Goal: Task Accomplishment & Management: Manage account settings

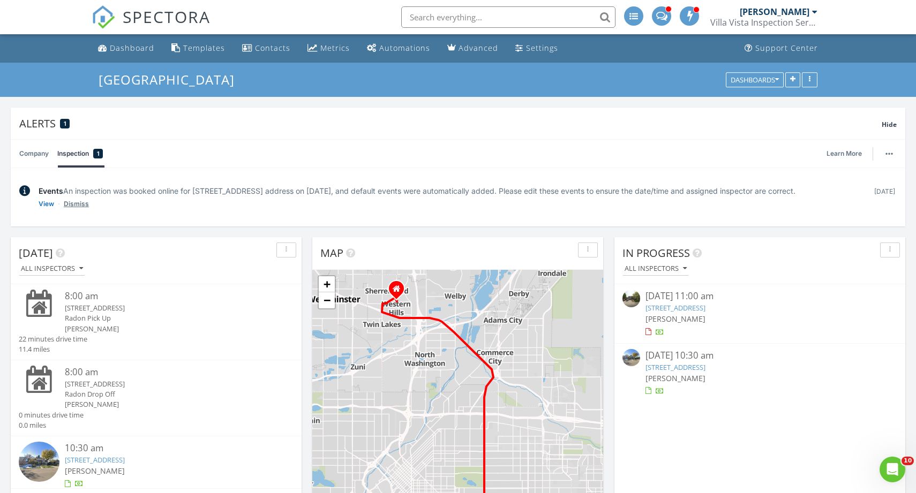
click at [76, 209] on link "Dismiss" at bounding box center [76, 204] width 25 height 11
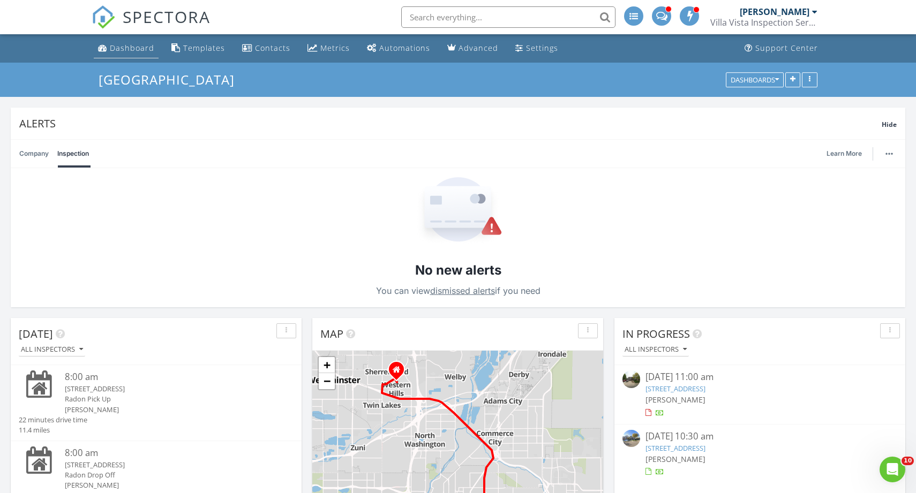
click at [133, 40] on link "Dashboard" at bounding box center [126, 49] width 65 height 20
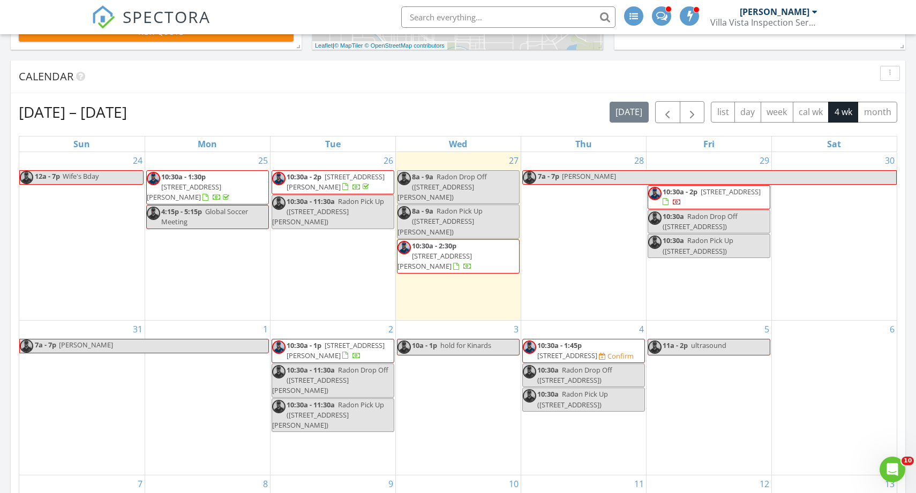
scroll to position [412, 0]
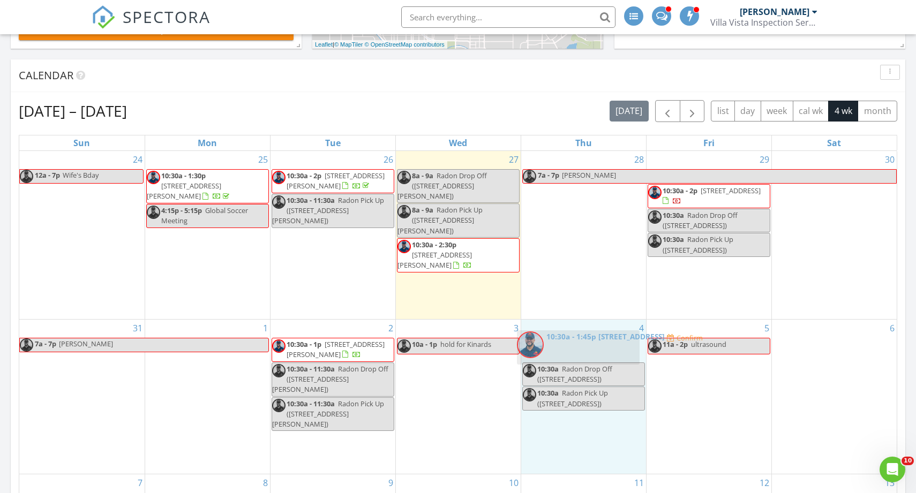
drag, startPoint x: 591, startPoint y: 341, endPoint x: 586, endPoint y: 347, distance: 7.6
click at [586, 347] on body "SPECTORA [PERSON_NAME] [GEOGRAPHIC_DATA] Inspection Services Role: Inspector Ch…" at bounding box center [458, 462] width 916 height 1748
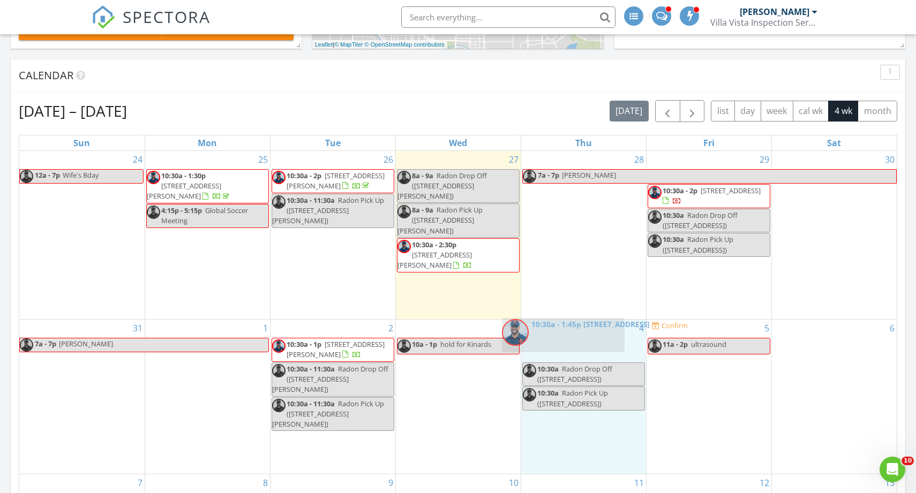
drag, startPoint x: 617, startPoint y: 339, endPoint x: 596, endPoint y: 332, distance: 21.3
click at [596, 332] on body "SPECTORA [PERSON_NAME] [GEOGRAPHIC_DATA] Inspection Services Role: Inspector Ch…" at bounding box center [458, 462] width 916 height 1748
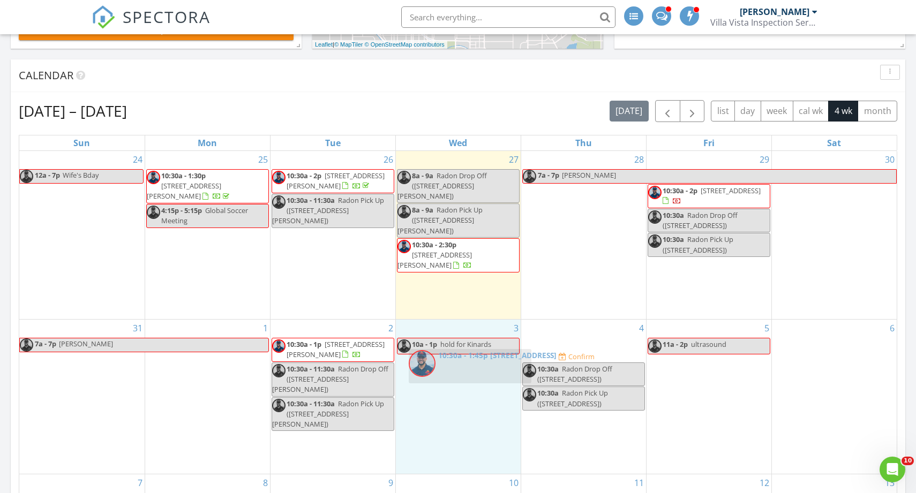
drag, startPoint x: 616, startPoint y: 337, endPoint x: 504, endPoint y: 359, distance: 114.6
click at [504, 359] on body "SPECTORA Ruben Rojo Villa Vista Inspection Services Role: Inspector Change Role…" at bounding box center [458, 462] width 916 height 1748
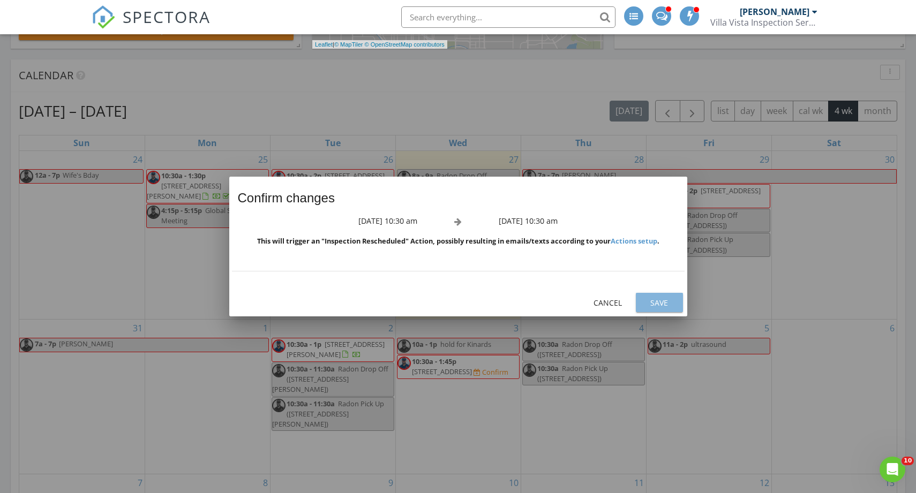
click at [646, 302] on div "Save" at bounding box center [659, 302] width 30 height 11
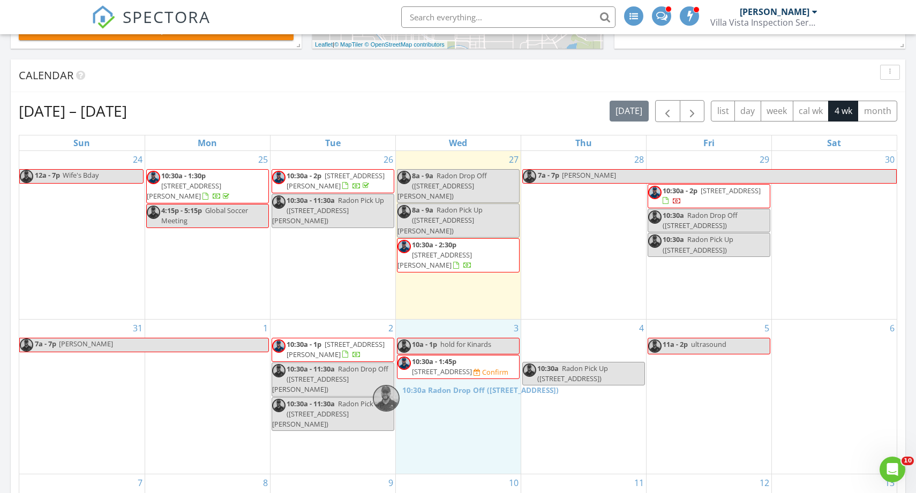
drag, startPoint x: 589, startPoint y: 339, endPoint x: 444, endPoint y: 401, distance: 157.4
click at [443, 401] on body "SPECTORA Ruben Rojo Villa Vista Inspection Services Role: Inspector Change Role…" at bounding box center [458, 462] width 916 height 1748
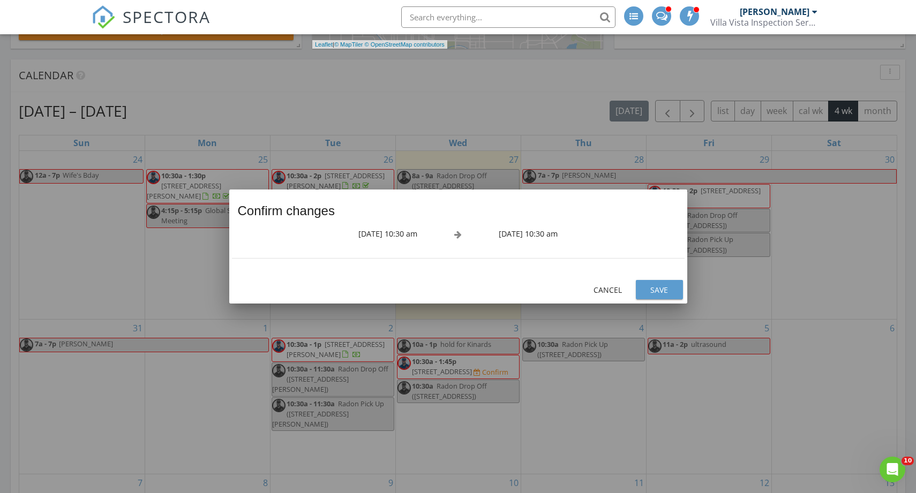
click at [662, 291] on div "Save" at bounding box center [659, 289] width 30 height 11
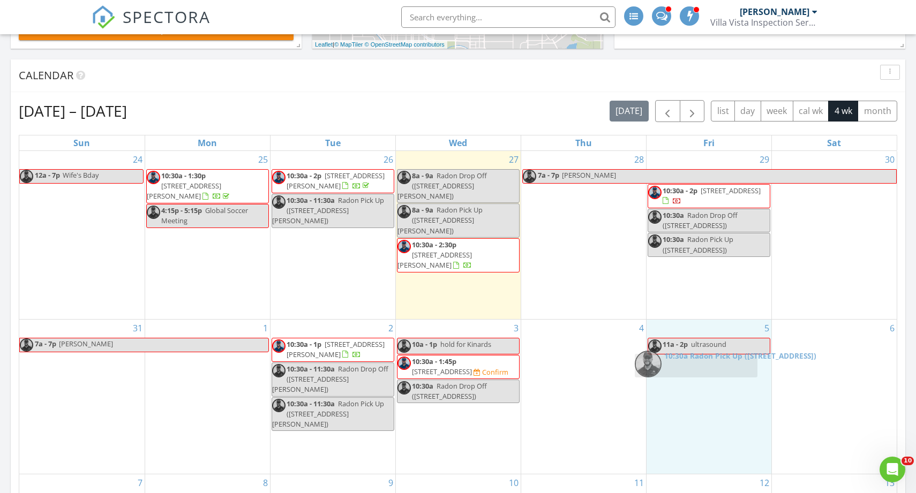
drag, startPoint x: 655, startPoint y: 362, endPoint x: 711, endPoint y: 377, distance: 58.1
click at [711, 377] on body "SPECTORA Ruben Rojo Villa Vista Inspection Services Role: Inspector Change Role…" at bounding box center [458, 462] width 916 height 1748
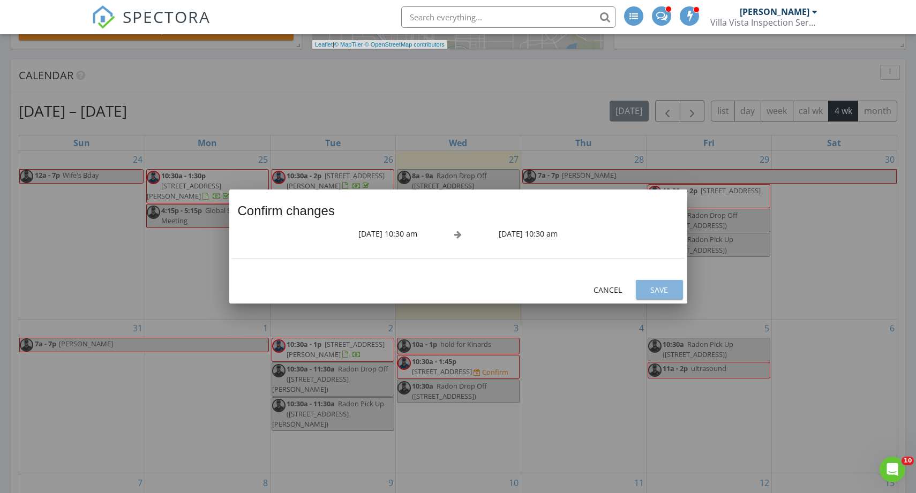
click at [676, 296] on button "Save" at bounding box center [659, 289] width 47 height 19
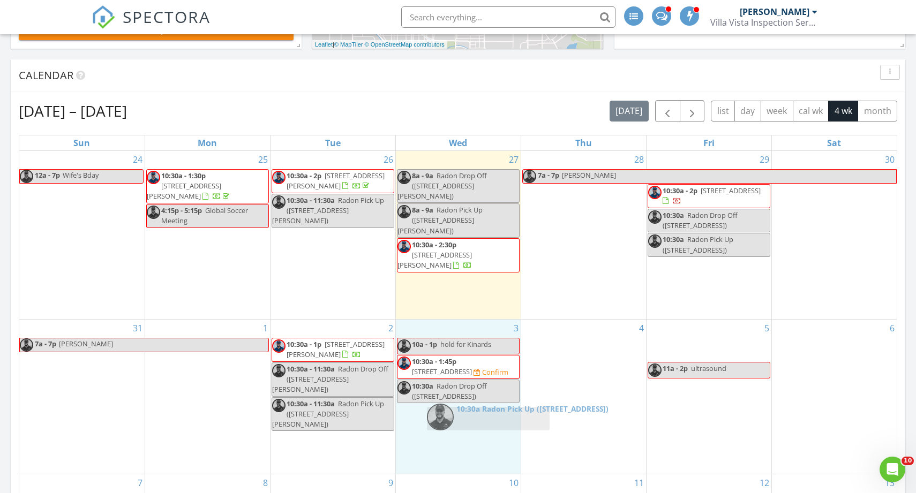
drag, startPoint x: 718, startPoint y: 332, endPoint x: 488, endPoint y: 410, distance: 243.3
click at [491, 411] on body "SPECTORA Ruben Rojo Villa Vista Inspection Services Role: Inspector Change Role…" at bounding box center [458, 462] width 916 height 1748
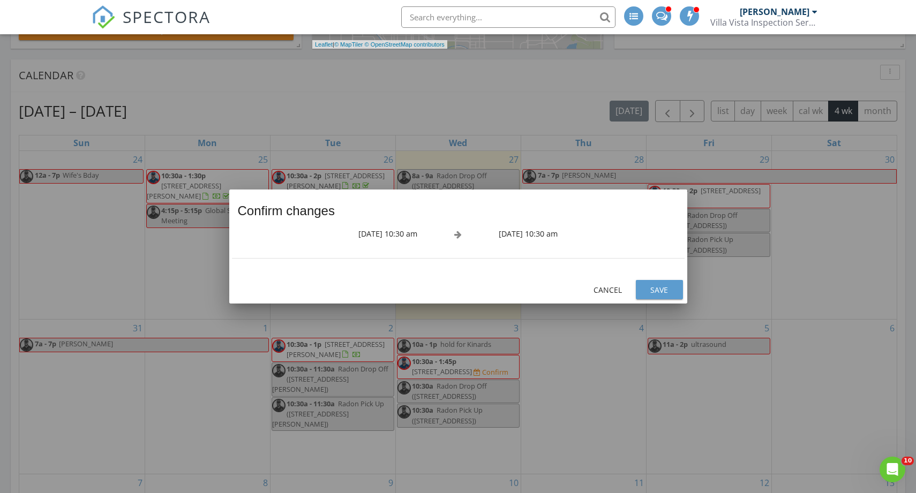
click at [661, 289] on div "Save" at bounding box center [659, 289] width 30 height 11
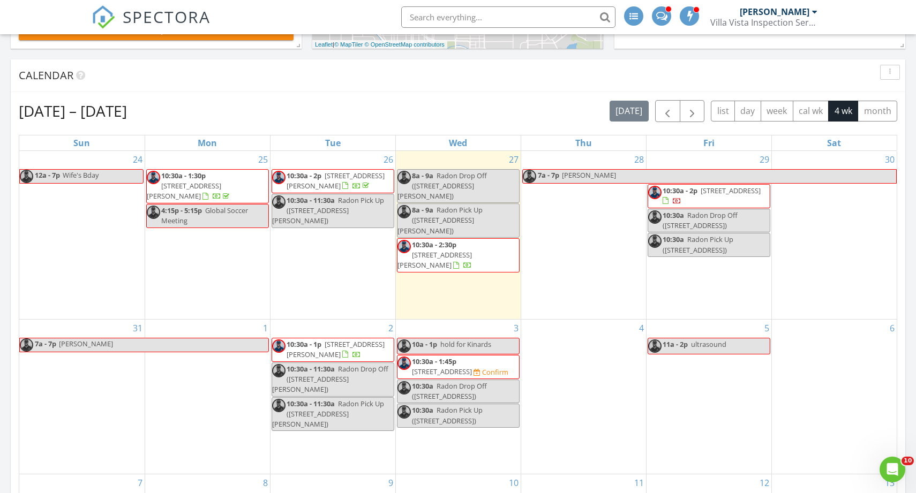
click at [461, 340] on span "hold for Kinards" at bounding box center [465, 345] width 51 height 10
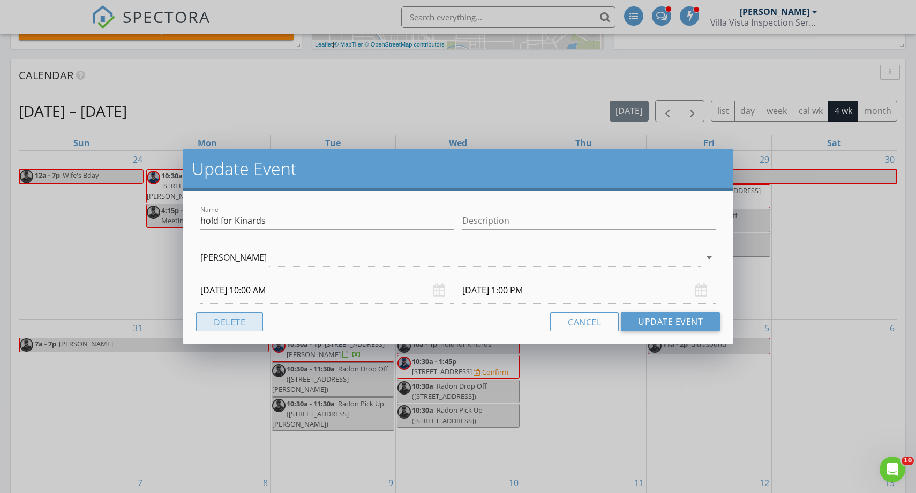
click at [255, 320] on button "Delete" at bounding box center [229, 321] width 67 height 19
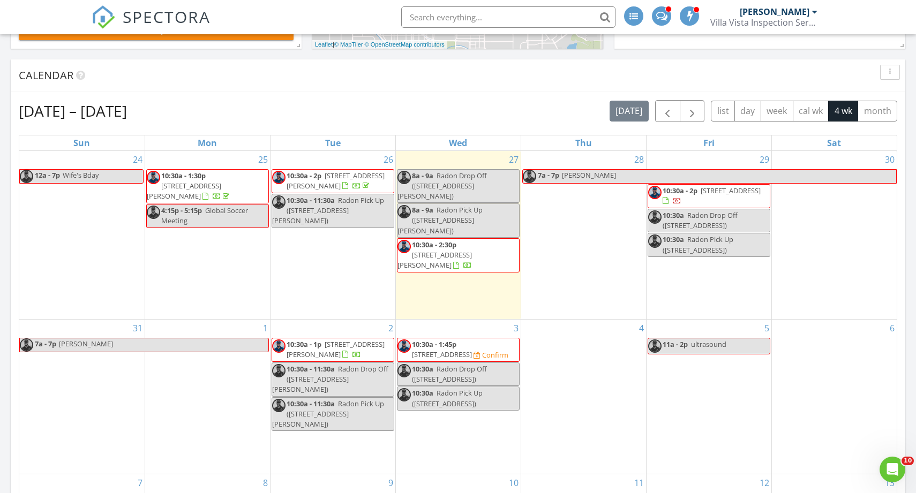
click at [466, 350] on span "8611 Gold Peak Dr D, Highlands ranch 80130" at bounding box center [442, 355] width 60 height 10
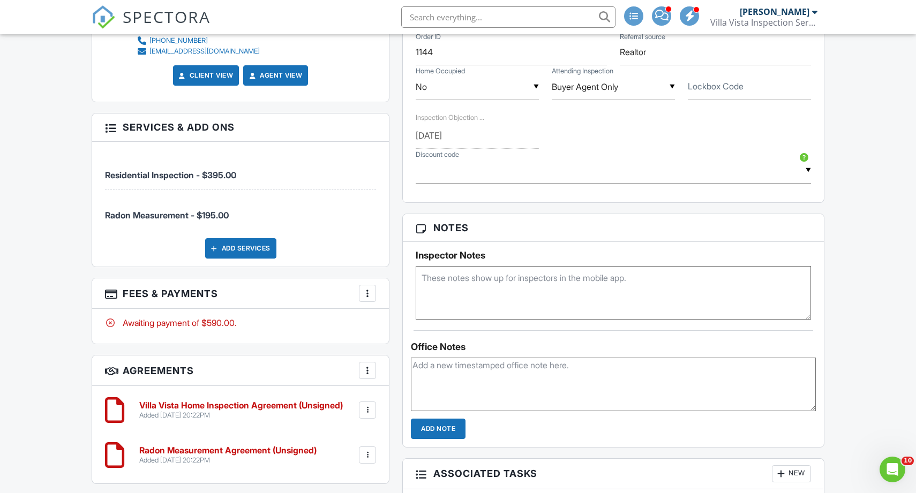
scroll to position [695, 0]
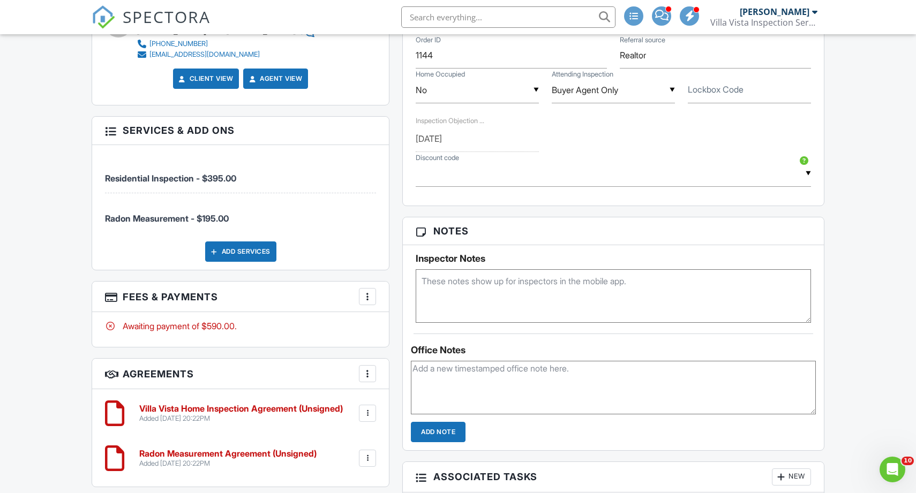
click at [369, 292] on div at bounding box center [367, 296] width 11 height 11
click at [418, 322] on li "Edit Fees & Payments" at bounding box center [421, 329] width 112 height 27
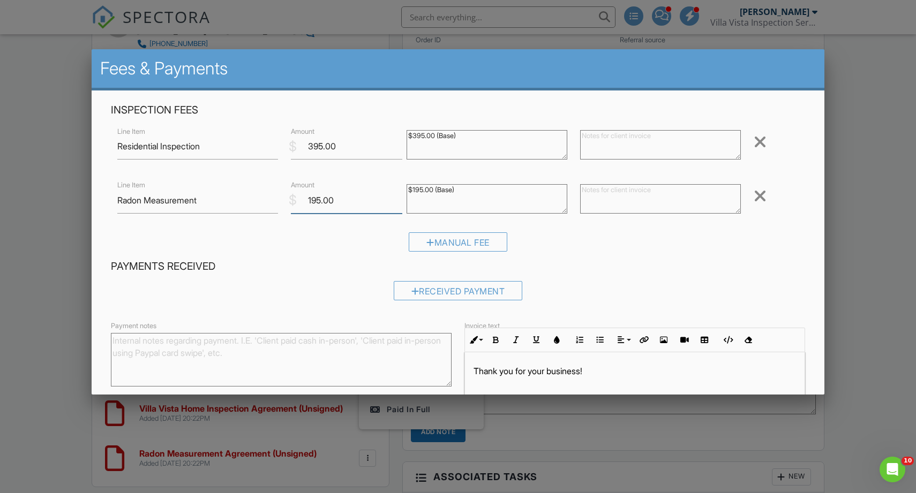
click at [316, 199] on input "195.00" at bounding box center [346, 200] width 111 height 26
type input "175.00"
click at [572, 289] on div "Received Payment" at bounding box center [458, 294] width 694 height 27
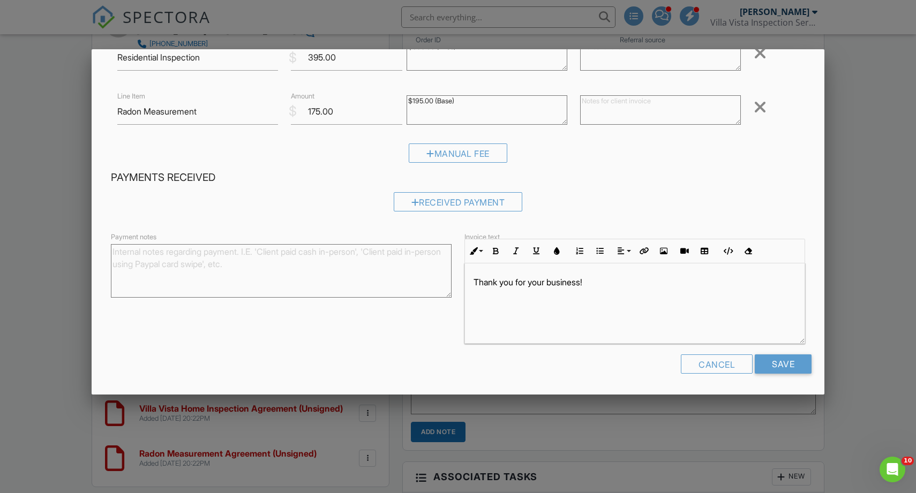
scroll to position [0, 0]
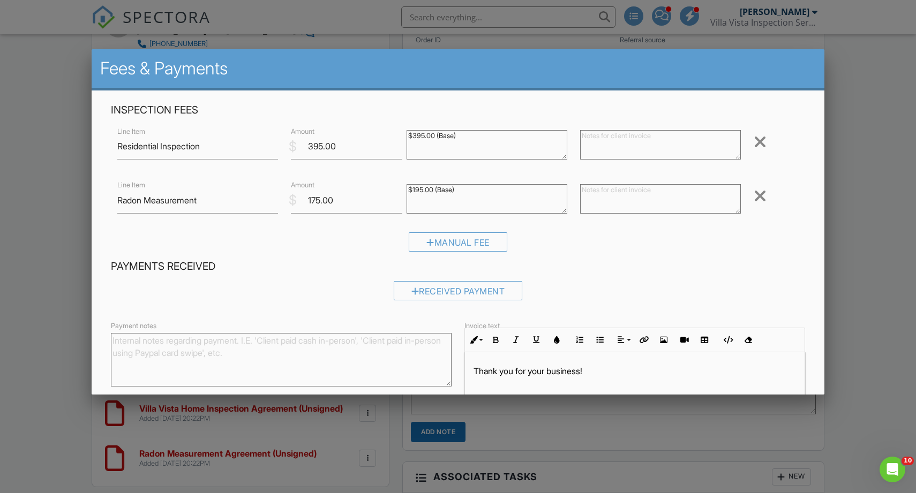
click at [423, 189] on textarea "$195.00 (Base)" at bounding box center [487, 198] width 161 height 29
click at [422, 191] on textarea "$195.00 (Base)" at bounding box center [487, 198] width 161 height 29
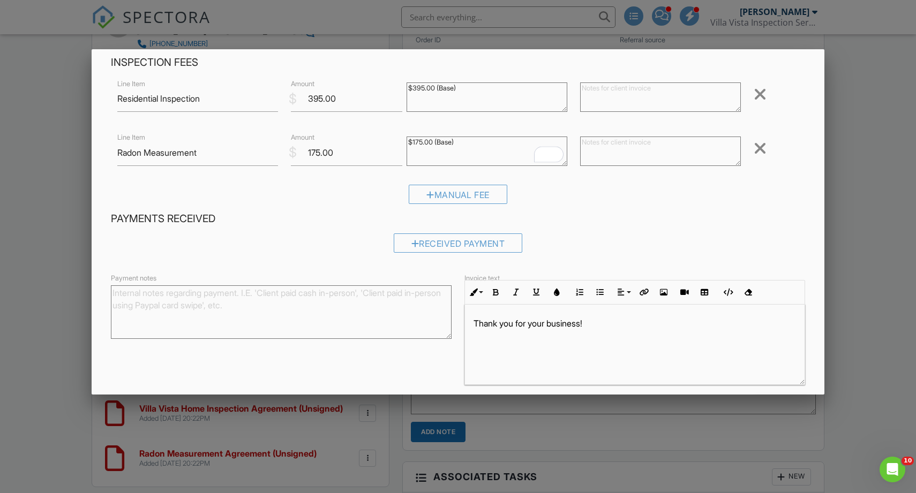
scroll to position [51, 0]
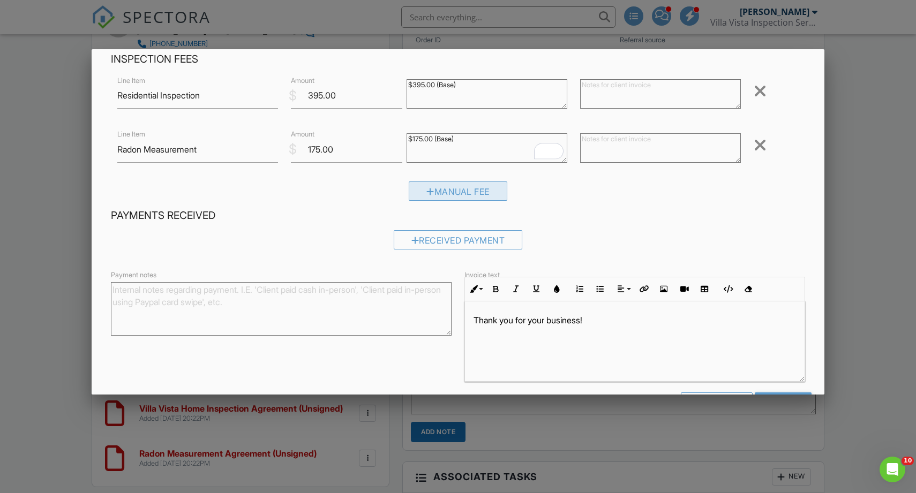
type textarea "$175.00 (Base)"
click at [454, 187] on div "Manual Fee" at bounding box center [458, 191] width 99 height 19
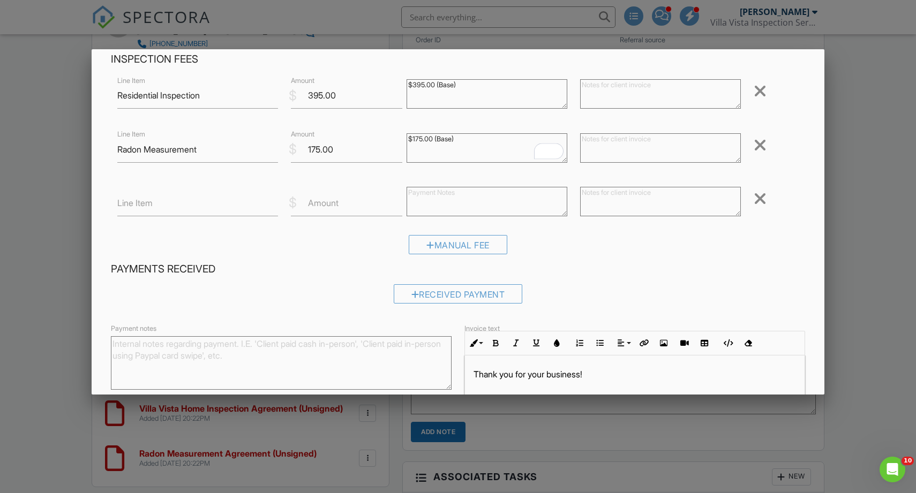
click at [319, 207] on label "Amount" at bounding box center [323, 203] width 31 height 12
click at [319, 207] on input "Amount" at bounding box center [346, 203] width 111 height 26
type input "100.00"
click at [213, 203] on input "Line Item" at bounding box center [197, 203] width 161 height 26
drag, startPoint x: 225, startPoint y: 152, endPoint x: 54, endPoint y: 152, distance: 170.9
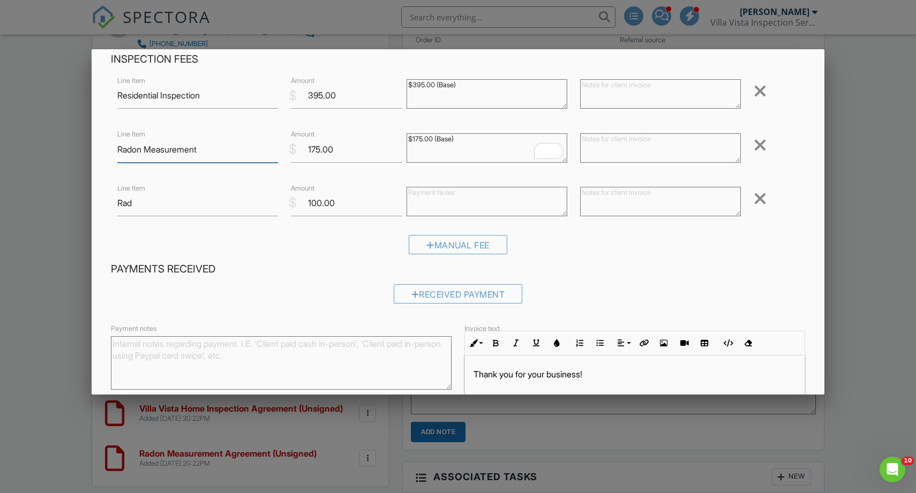
click at [54, 152] on body "SPECTORA Ruben Rojo Villa Vista Inspection Services Role: Inspector Change Role…" at bounding box center [458, 205] width 916 height 1801
drag, startPoint x: 122, startPoint y: 205, endPoint x: 37, endPoint y: 202, distance: 84.1
click at [37, 202] on body "SPECTORA Ruben Rojo Villa Vista Inspection Services Role: Inspector Change Role…" at bounding box center [458, 205] width 916 height 1801
paste input "on Measurement"
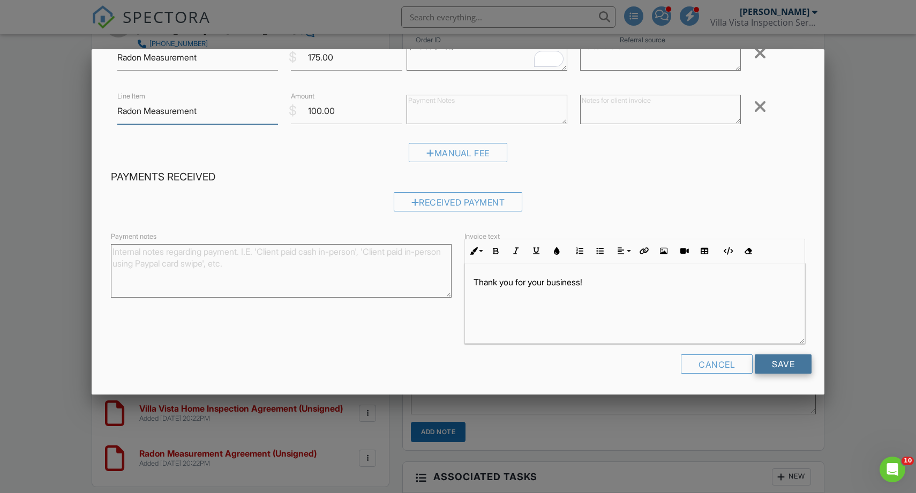
type input "Radon Measurement"
click at [785, 363] on input "Save" at bounding box center [783, 364] width 57 height 19
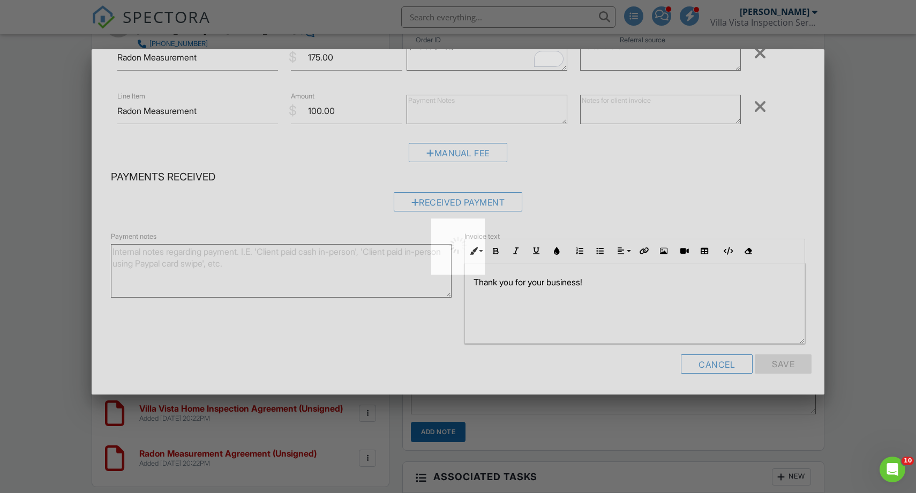
scroll to position [143, 0]
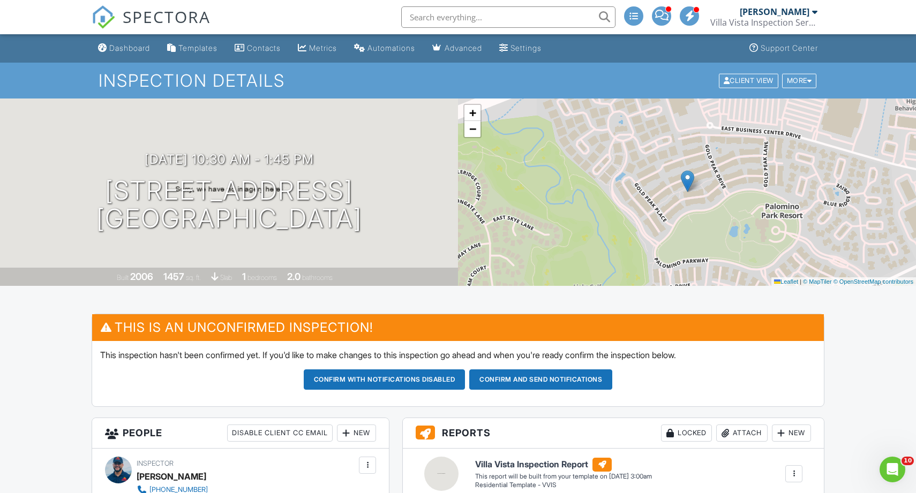
click at [130, 34] on div "SPECTORA" at bounding box center [151, 17] width 119 height 34
click at [129, 44] on div "Dashboard" at bounding box center [129, 47] width 41 height 9
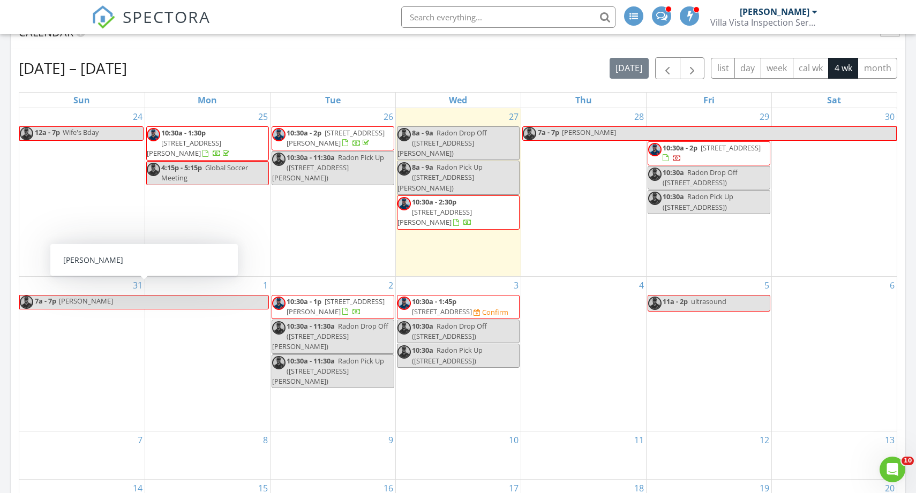
scroll to position [453, 0]
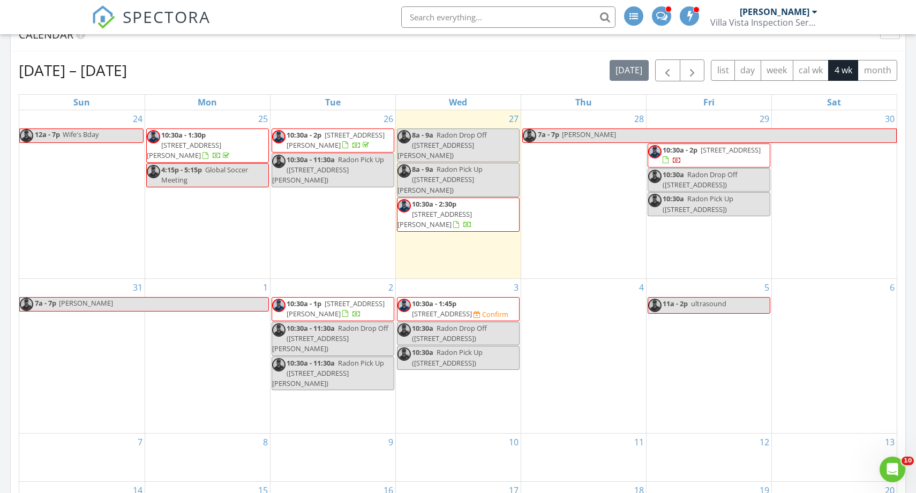
click at [472, 309] on span "8611 Gold Peak Dr D, Highlands ranch 80130" at bounding box center [442, 314] width 60 height 10
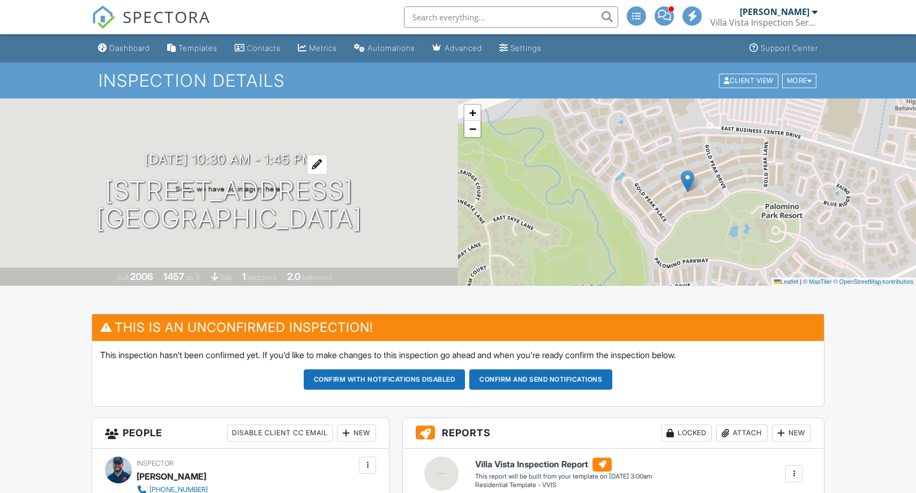
click at [311, 160] on h3 "[DATE] 10:30 am - 1:45 pm" at bounding box center [229, 159] width 169 height 14
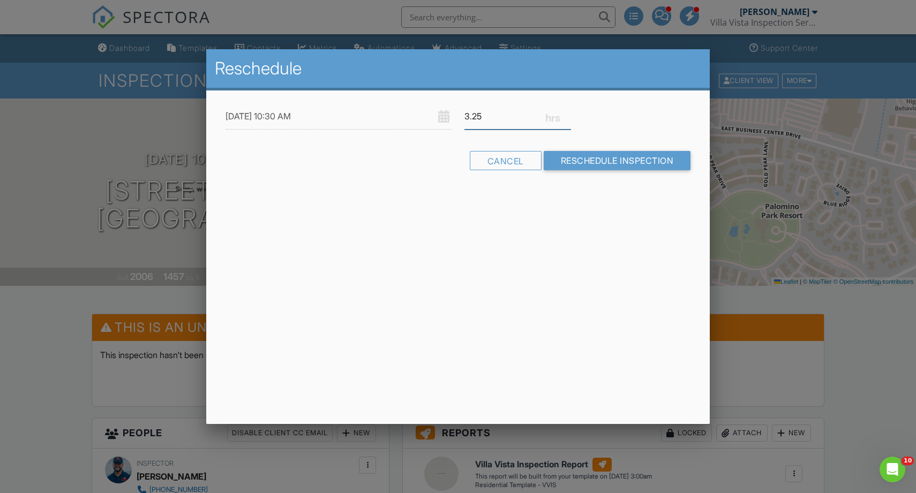
drag, startPoint x: 484, startPoint y: 117, endPoint x: 576, endPoint y: 123, distance: 92.3
click at [484, 117] on input "3.25" at bounding box center [517, 116] width 107 height 26
type input "3"
click at [569, 121] on input "3" at bounding box center [517, 116] width 107 height 26
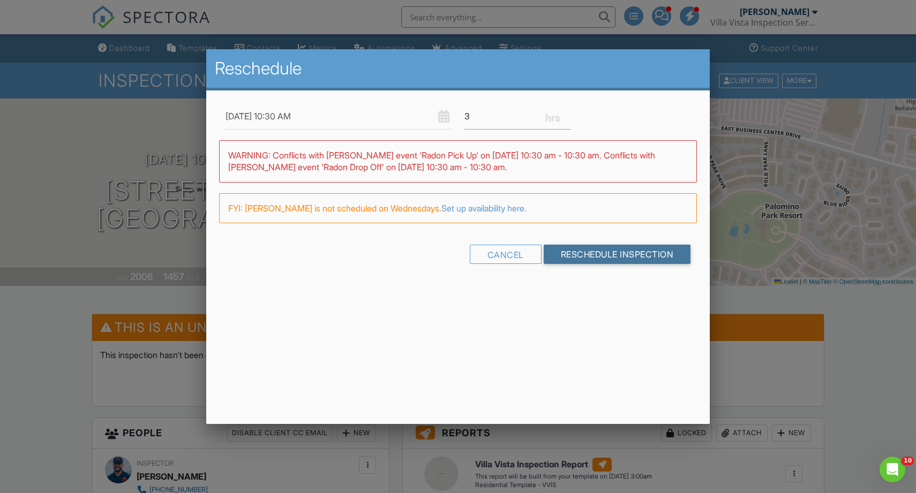
click at [590, 254] on input "Reschedule Inspection" at bounding box center [617, 254] width 147 height 19
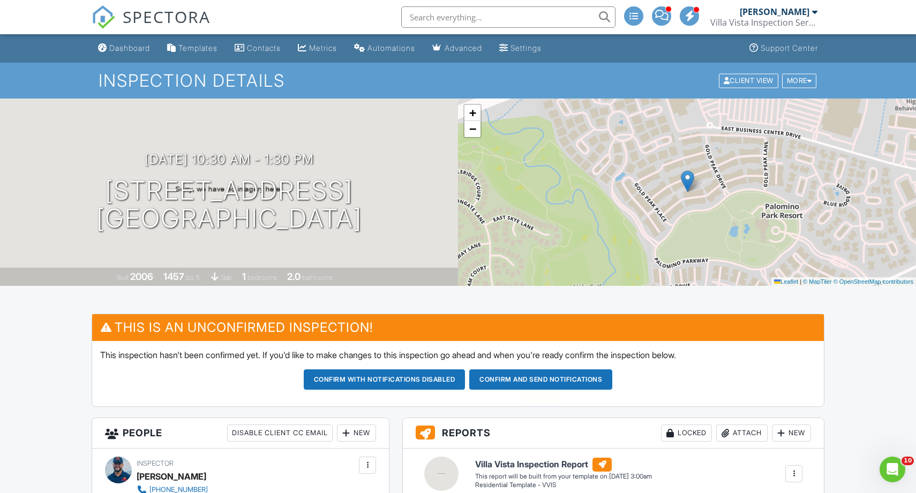
click at [466, 382] on button "Confirm and send notifications" at bounding box center [385, 380] width 162 height 20
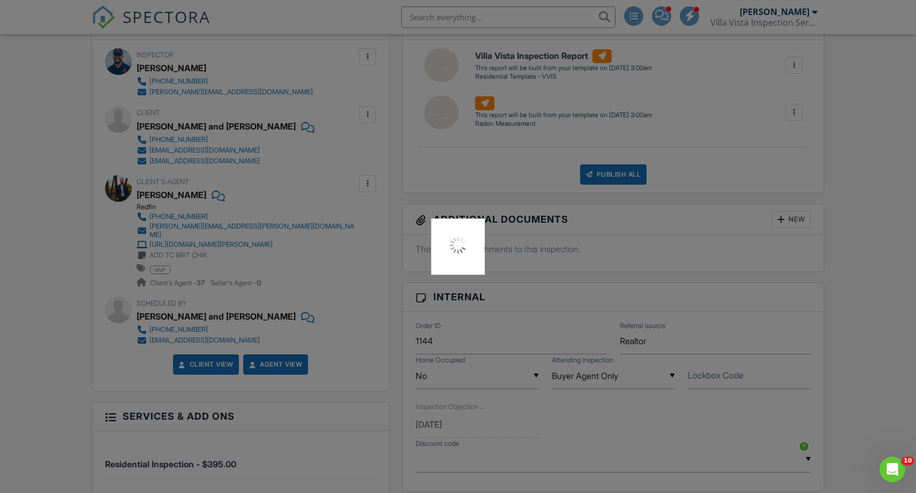
scroll to position [408, 0]
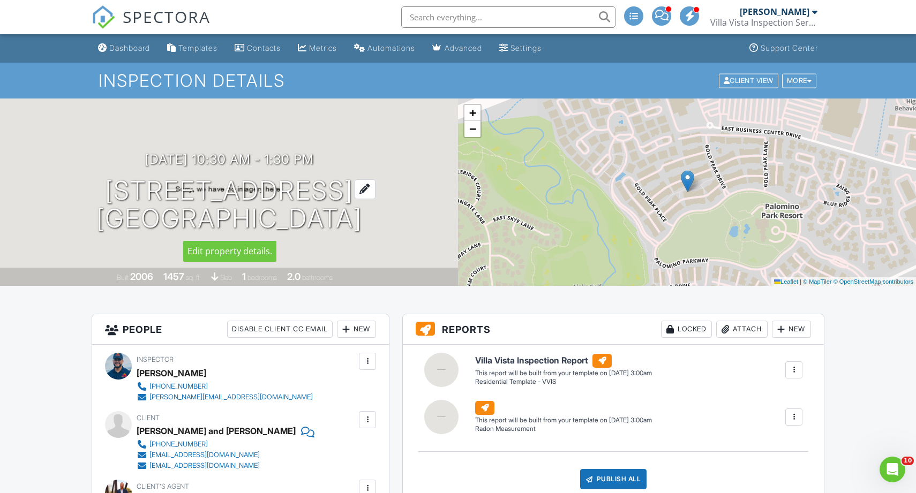
click at [362, 196] on h1 "8611 Gold Peak Dr D Highlands ranch, CO 80130" at bounding box center [229, 205] width 266 height 57
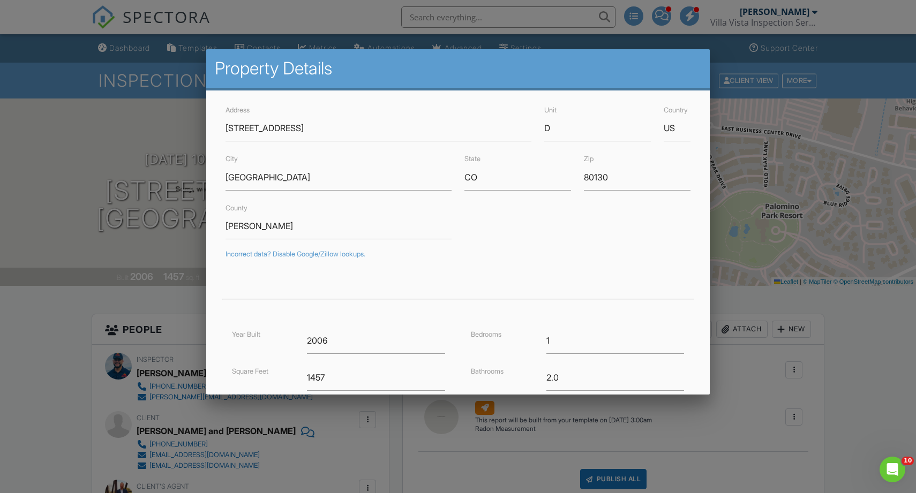
click at [41, 347] on div at bounding box center [458, 254] width 916 height 617
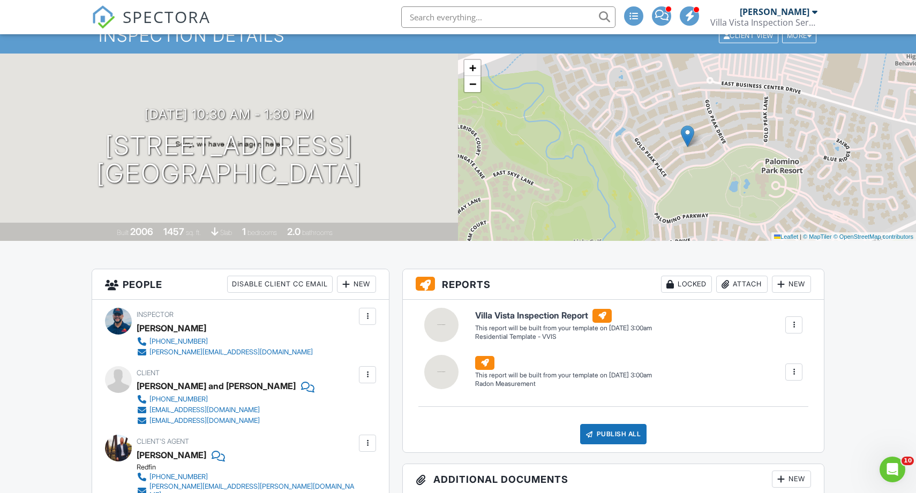
scroll to position [62, 0]
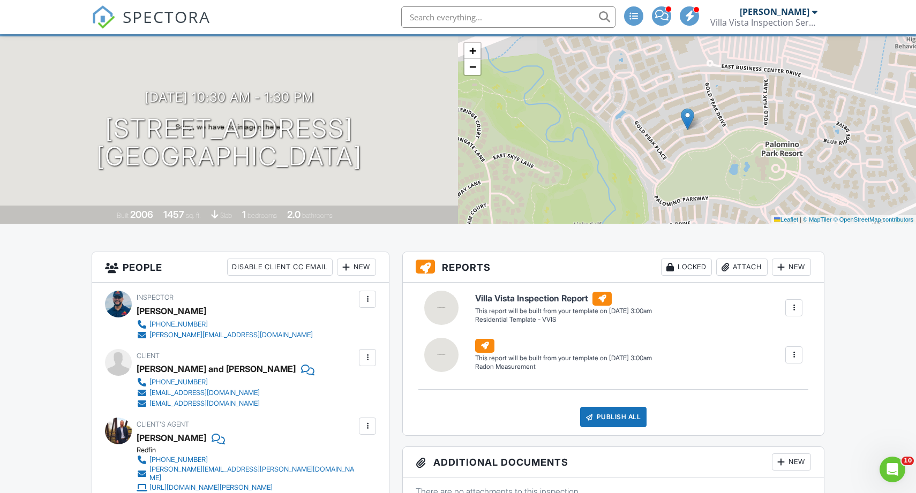
click at [795, 353] on div at bounding box center [794, 355] width 11 height 11
click at [742, 437] on div "Delete" at bounding box center [746, 439] width 22 height 12
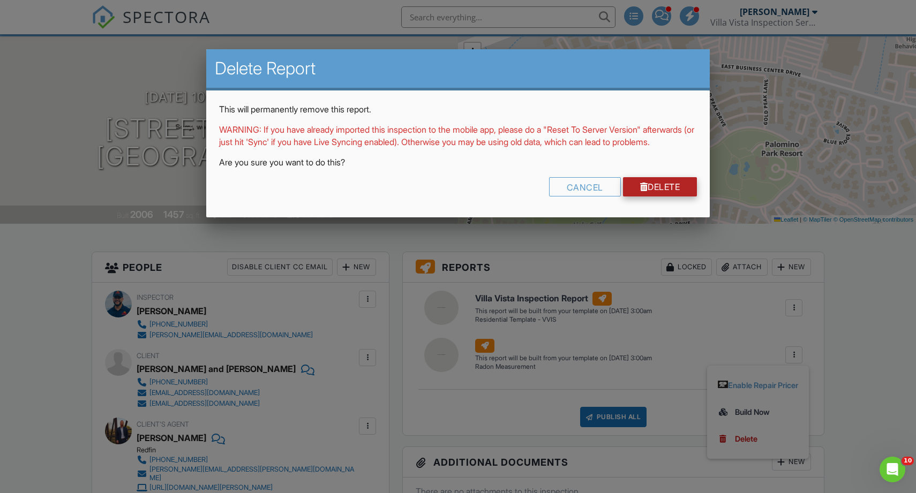
click at [680, 197] on link "Delete" at bounding box center [660, 186] width 74 height 19
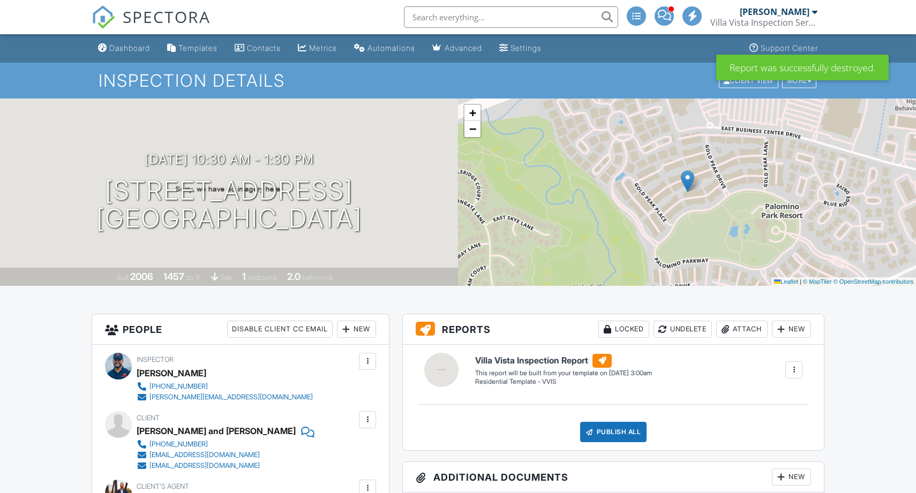
click at [341, 331] on div at bounding box center [346, 329] width 11 height 11
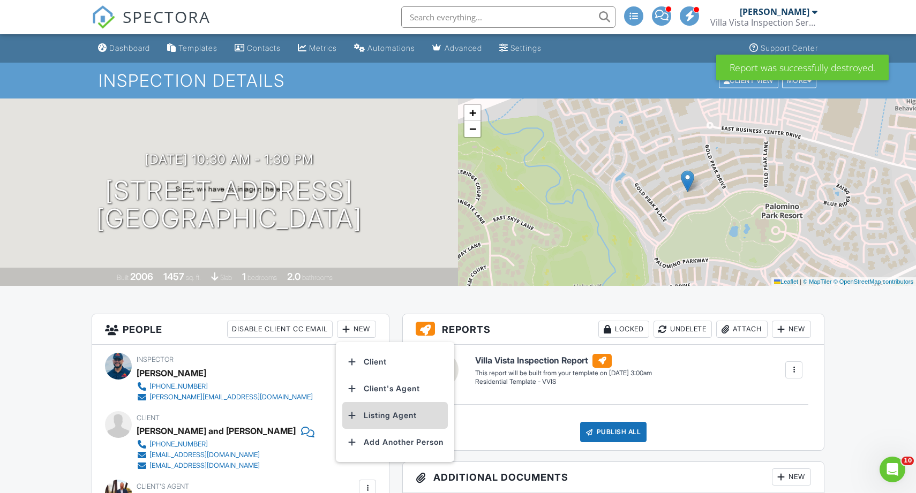
click at [397, 421] on li "Listing Agent" at bounding box center [395, 415] width 106 height 27
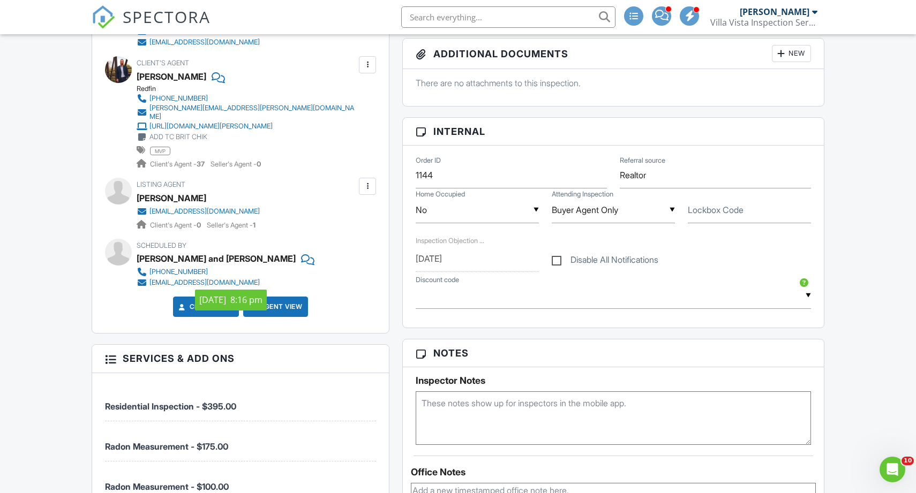
scroll to position [417, 0]
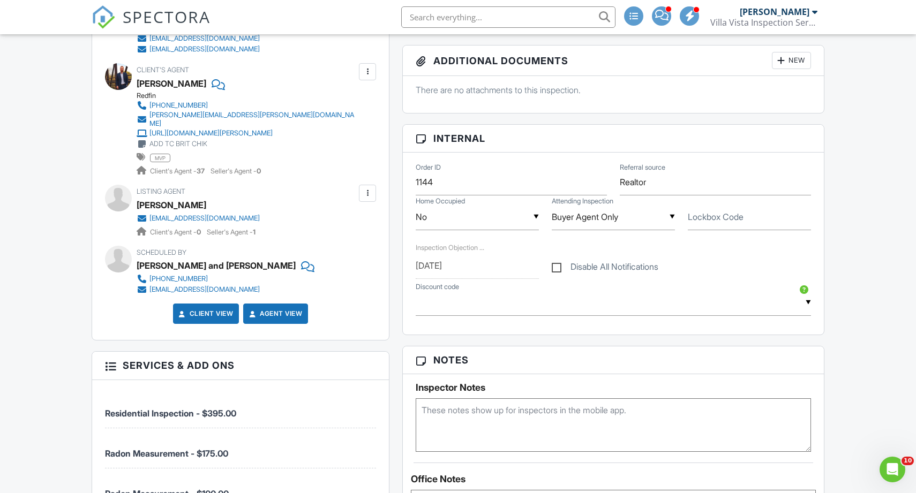
click at [376, 72] on div at bounding box center [367, 71] width 17 height 17
click at [359, 104] on li "Edit" at bounding box center [342, 104] width 55 height 27
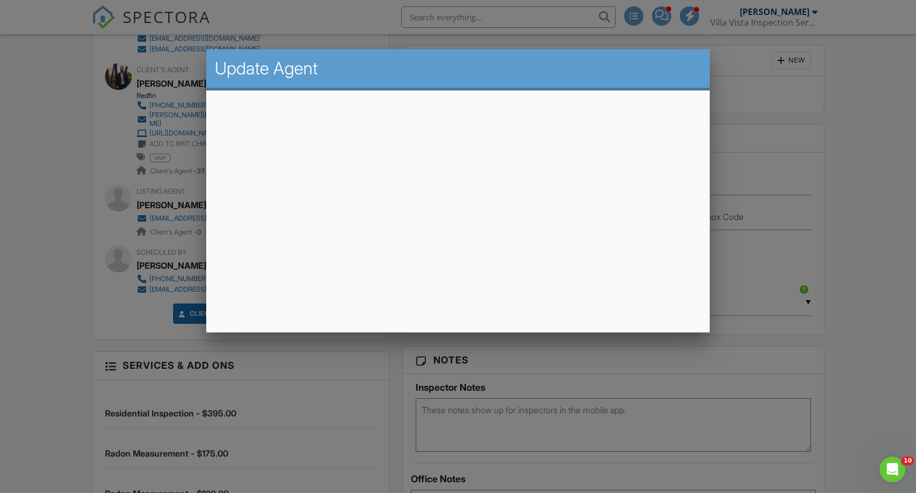
click at [77, 226] on div at bounding box center [458, 254] width 916 height 617
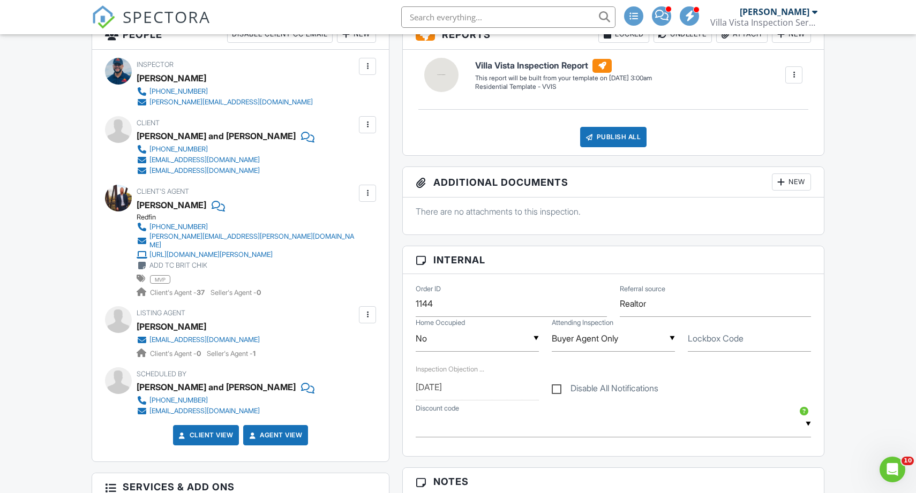
scroll to position [295, 0]
click at [371, 191] on div at bounding box center [367, 194] width 11 height 11
click at [333, 222] on li "Edit" at bounding box center [342, 226] width 55 height 27
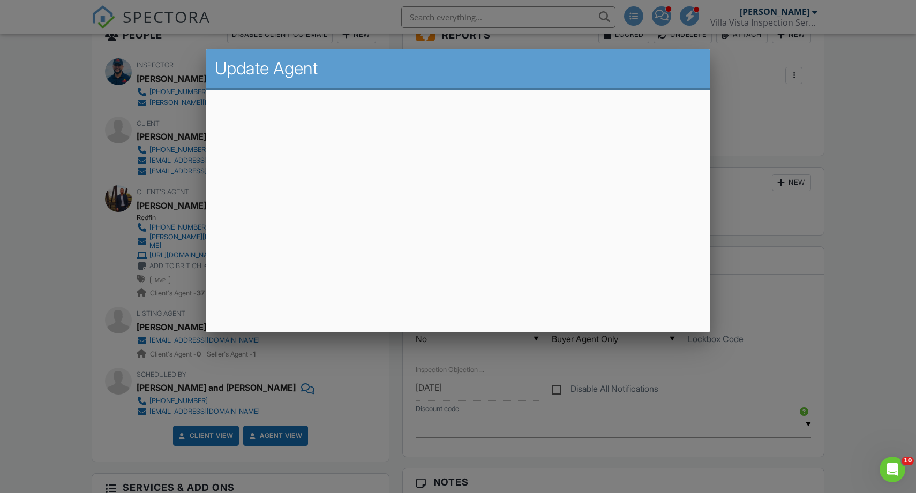
drag, startPoint x: 138, startPoint y: 249, endPoint x: 143, endPoint y: 224, distance: 25.7
click at [136, 245] on div at bounding box center [458, 254] width 916 height 617
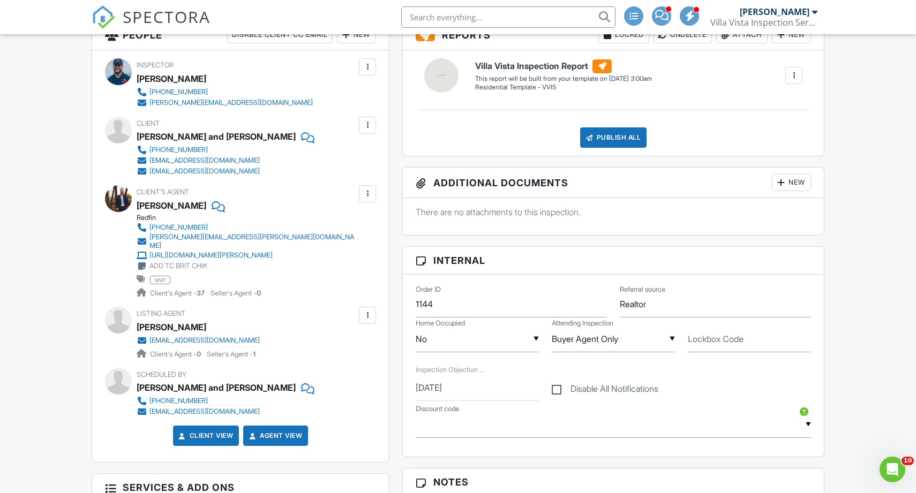
click at [149, 214] on div "Redfin" at bounding box center [251, 218] width 228 height 9
click at [155, 199] on div "[PERSON_NAME]" at bounding box center [172, 206] width 70 height 16
click at [362, 193] on div at bounding box center [367, 194] width 11 height 11
click at [341, 230] on li "Edit" at bounding box center [342, 226] width 55 height 27
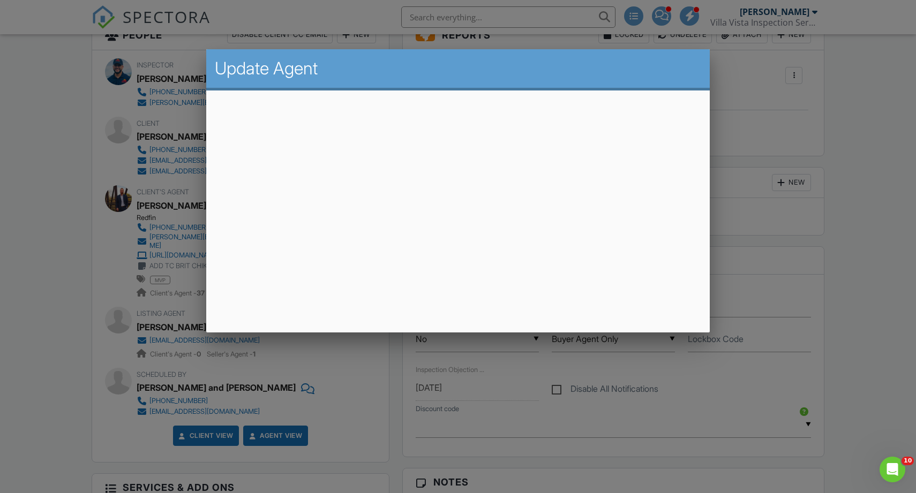
click at [98, 361] on div at bounding box center [458, 254] width 916 height 617
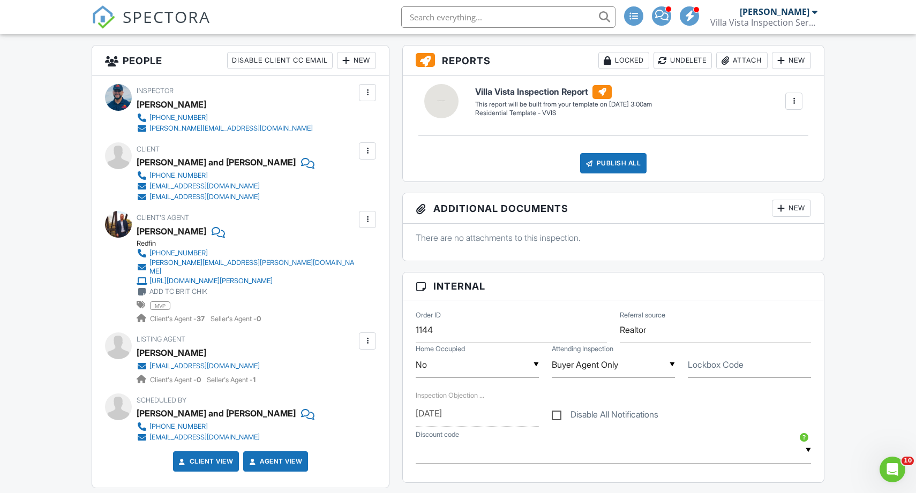
click at [348, 70] on h3 "People Disable Client CC Email New Client Client's Agent Listing Agent Add Anot…" at bounding box center [240, 61] width 297 height 31
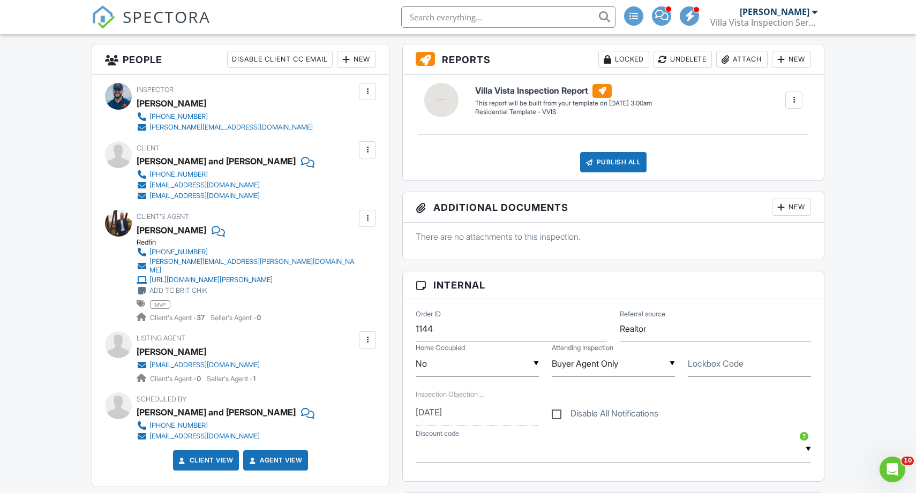
click at [348, 64] on div at bounding box center [346, 59] width 11 height 11
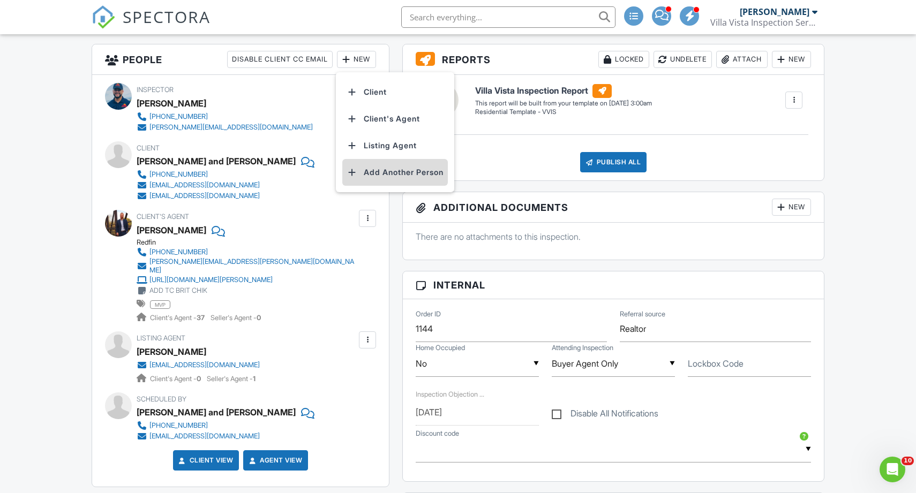
click at [379, 167] on li "Add Another Person" at bounding box center [395, 172] width 106 height 27
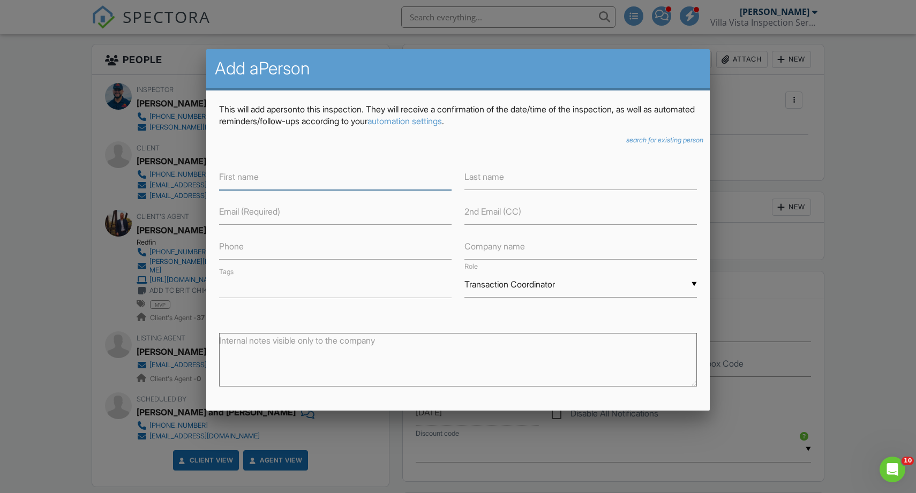
click at [322, 183] on input "text" at bounding box center [335, 177] width 232 height 26
type input "brit"
click at [636, 139] on icon "search for existing person" at bounding box center [664, 140] width 77 height 8
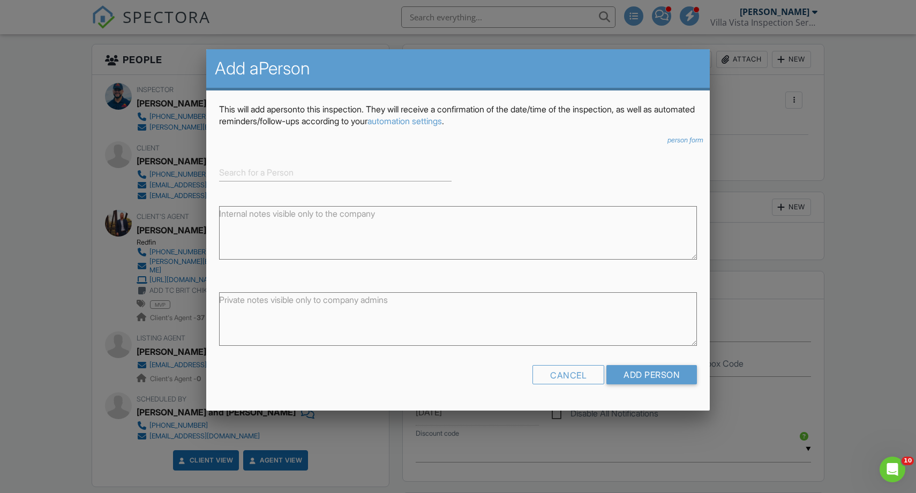
click at [409, 191] on form "person form ▼ Attorney Attorney Insurance Agent Transaction Coordinator Title C…" at bounding box center [458, 264] width 478 height 257
click at [387, 167] on input at bounding box center [335, 173] width 232 height 18
click at [348, 195] on div "[PERSON_NAME]" at bounding box center [335, 190] width 227 height 12
type input "[PERSON_NAME]"
type input "Transaction coordinator"
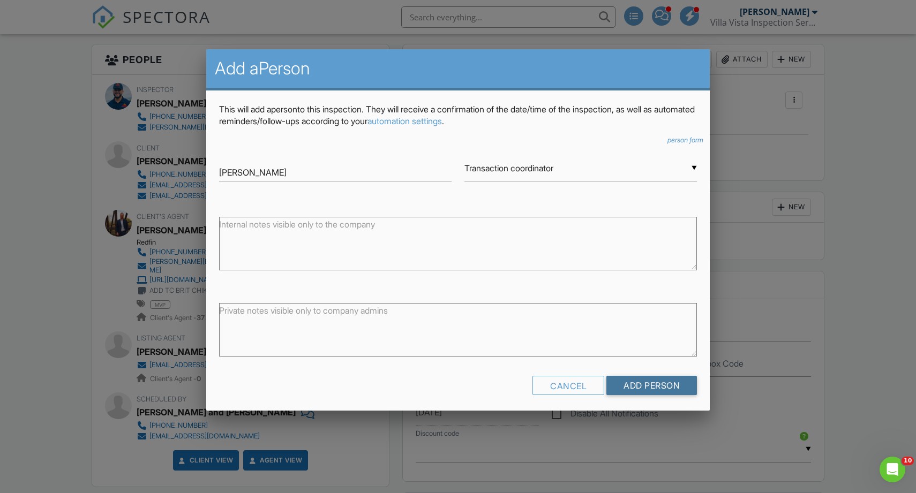
click at [655, 385] on input "Add Person" at bounding box center [651, 385] width 91 height 19
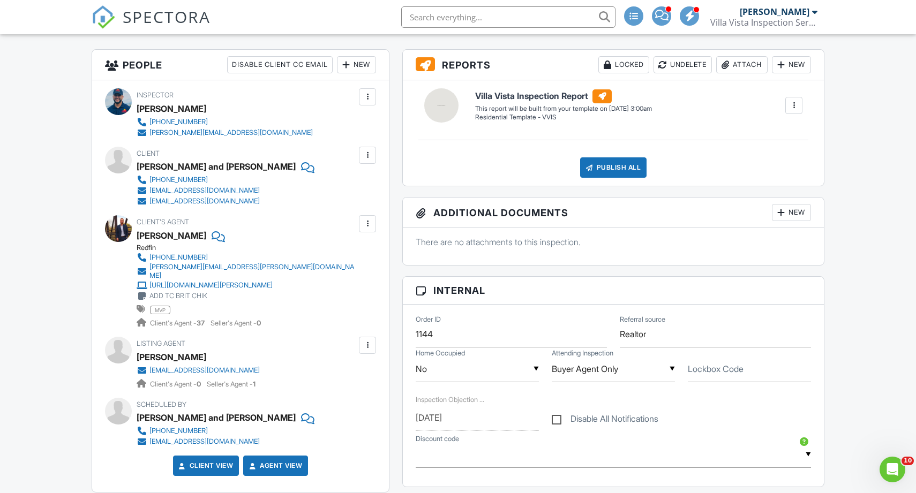
click at [363, 225] on div at bounding box center [367, 224] width 11 height 11
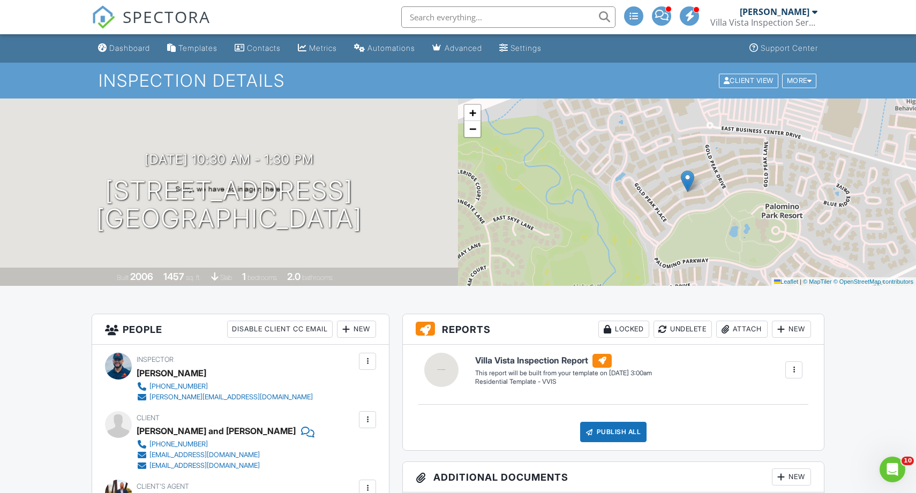
click at [137, 49] on div "Dashboard" at bounding box center [129, 47] width 41 height 9
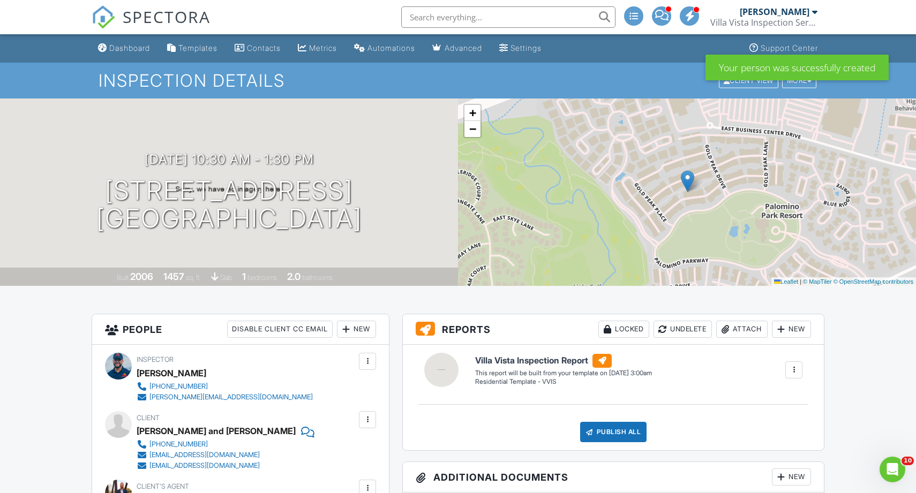
click at [144, 54] on link "Dashboard" at bounding box center [124, 49] width 61 height 20
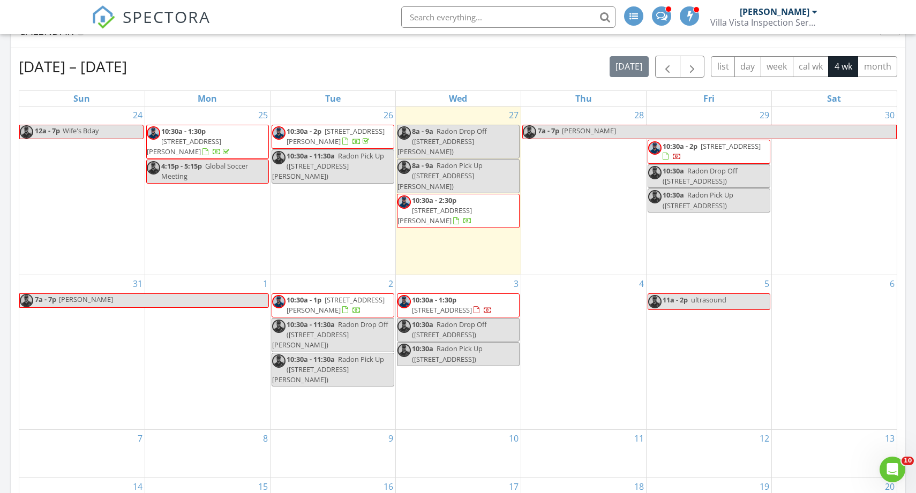
scroll to position [461, 0]
